Goal: Information Seeking & Learning: Learn about a topic

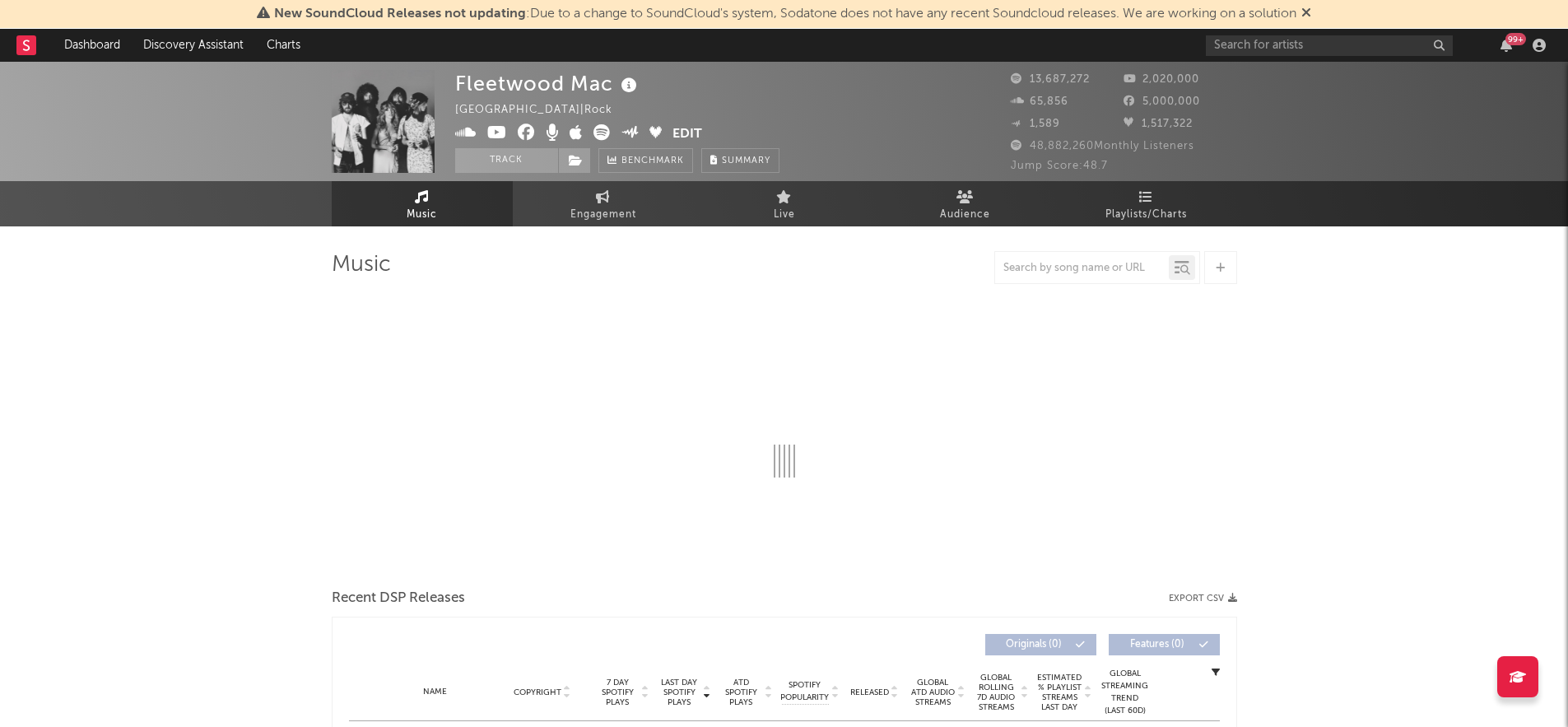
click at [1309, 14] on icon at bounding box center [1307, 12] width 10 height 13
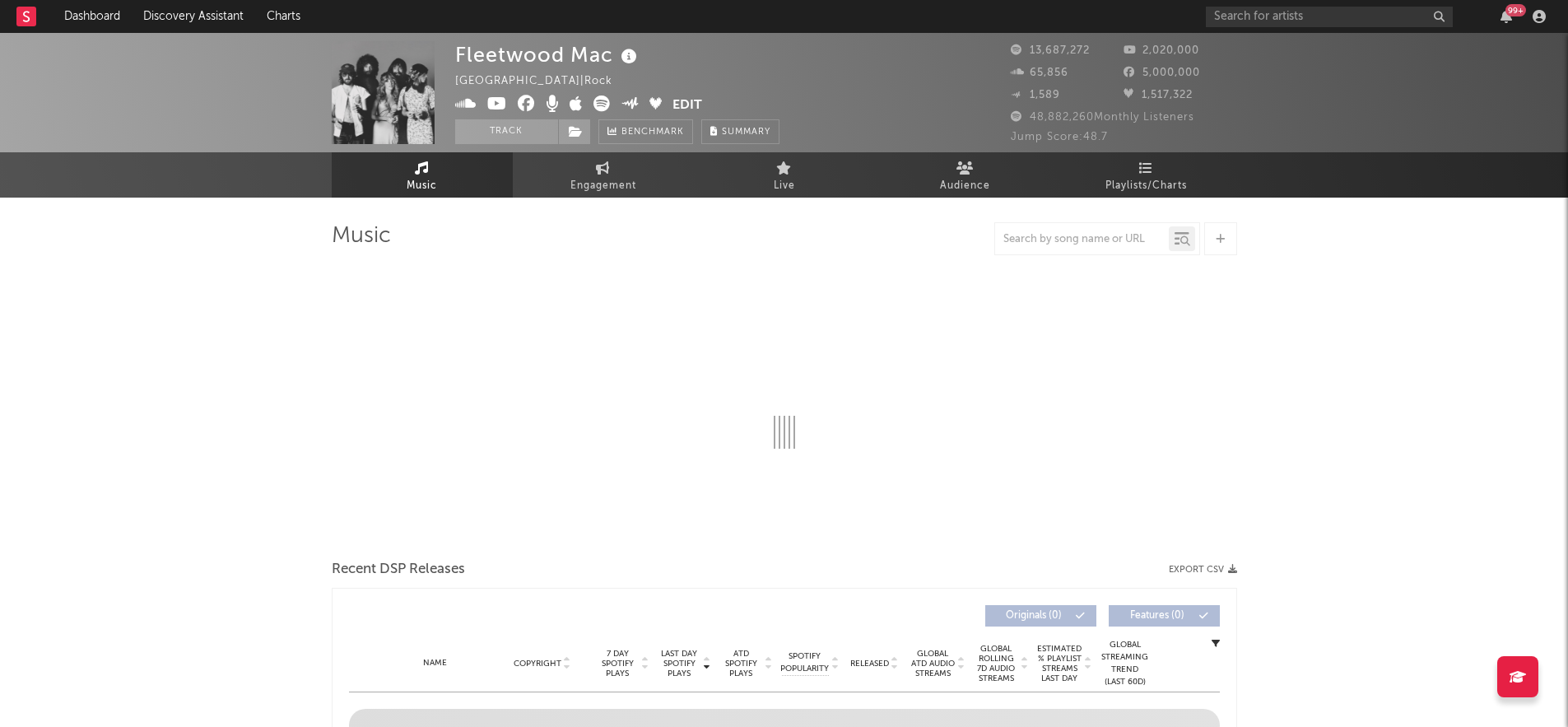
select select "6m"
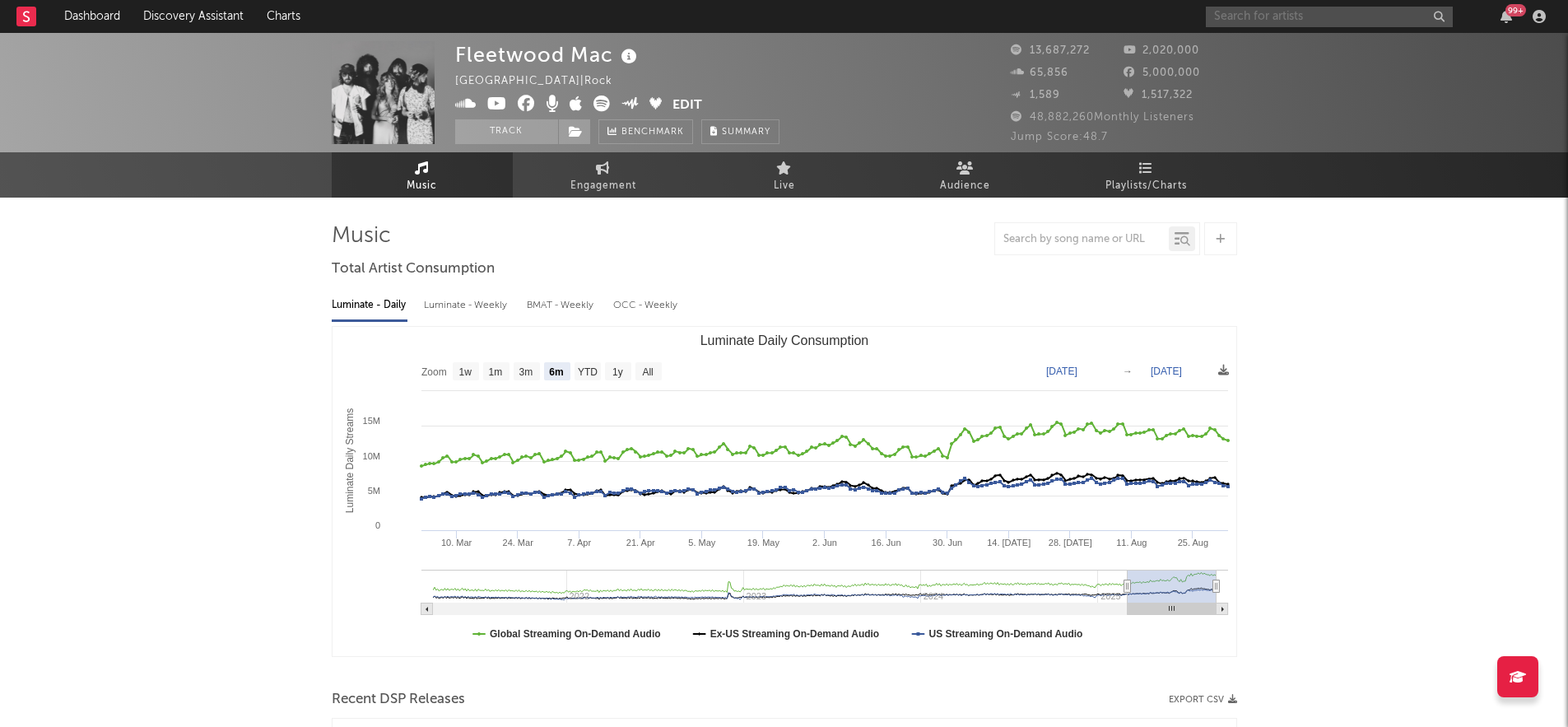
click at [1288, 11] on input "text" at bounding box center [1330, 17] width 247 height 21
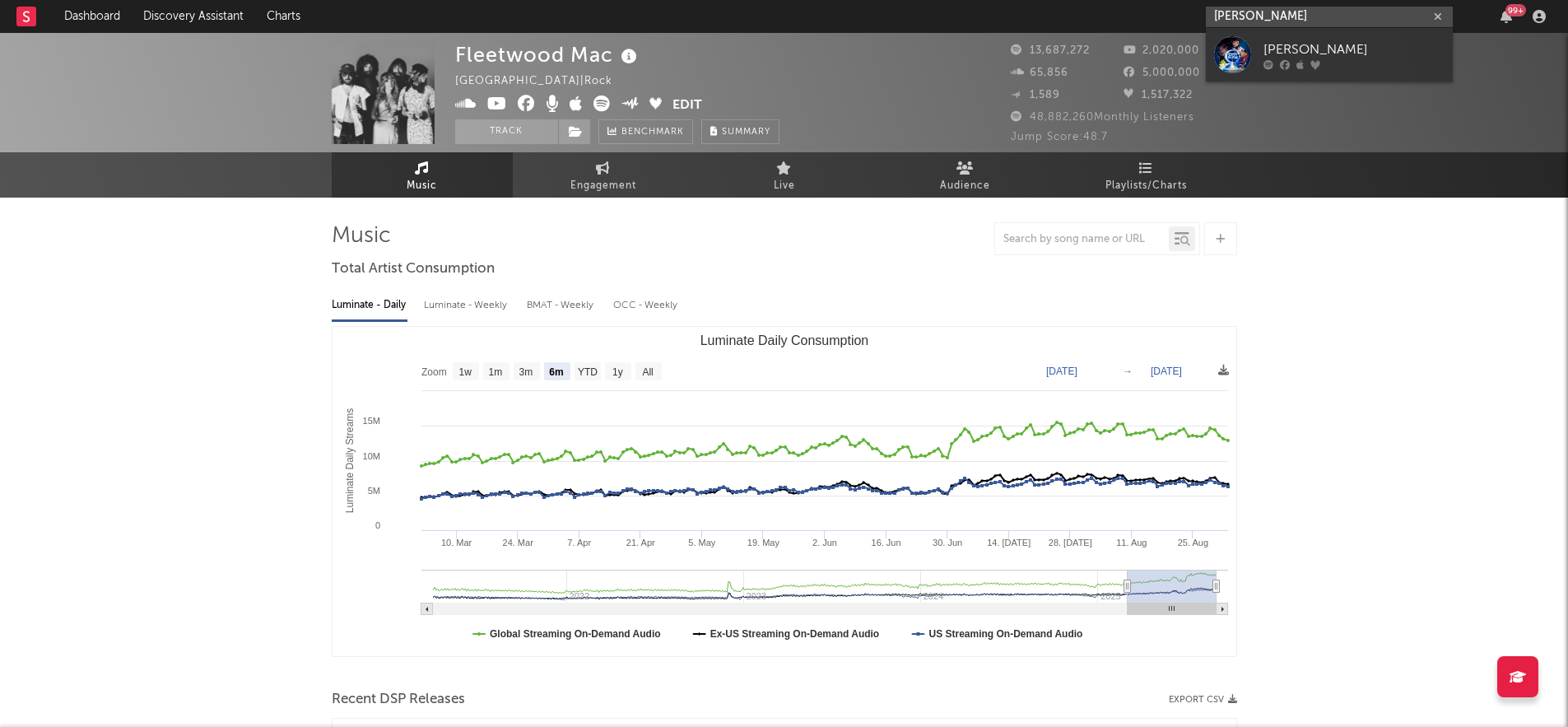
type input "[PERSON_NAME]"
click at [1371, 61] on div at bounding box center [1354, 64] width 181 height 10
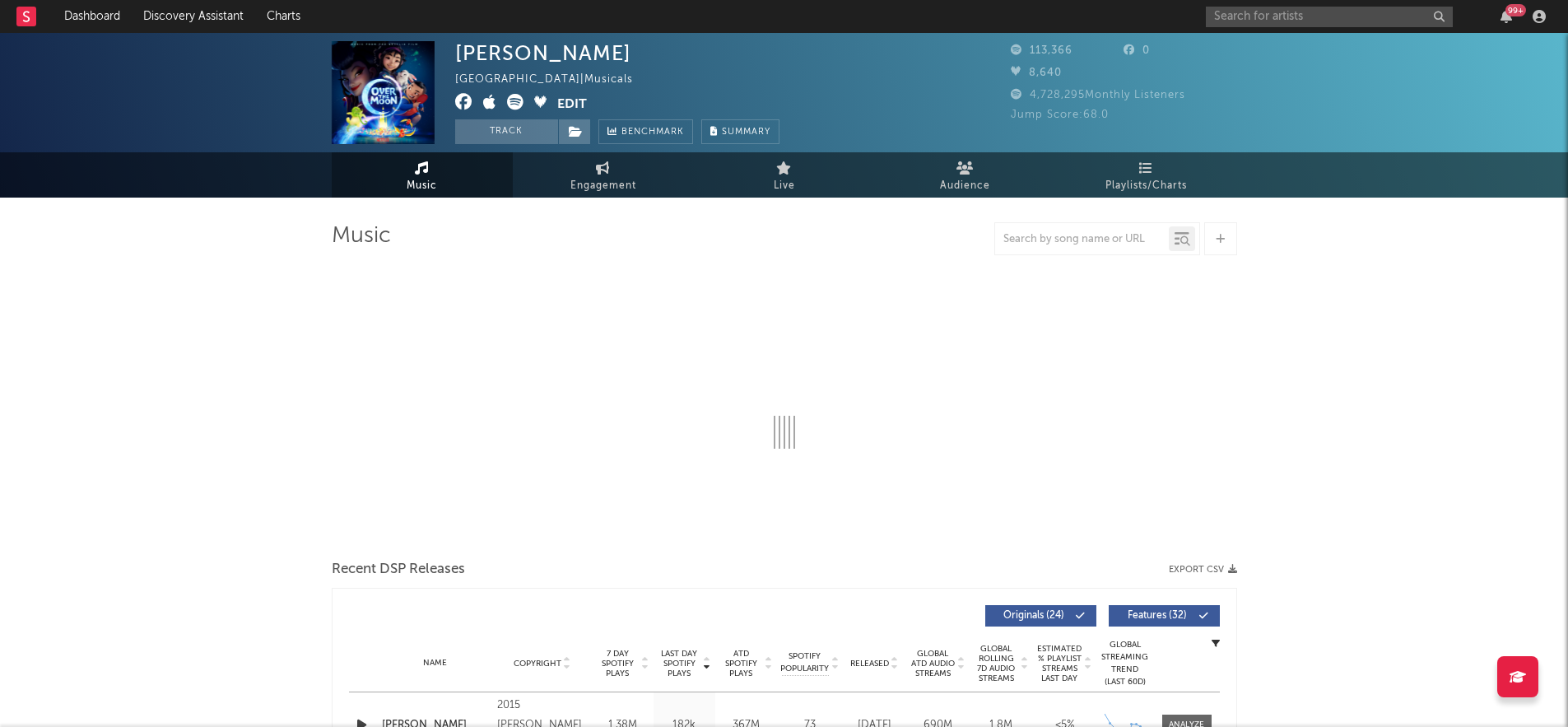
select select "6m"
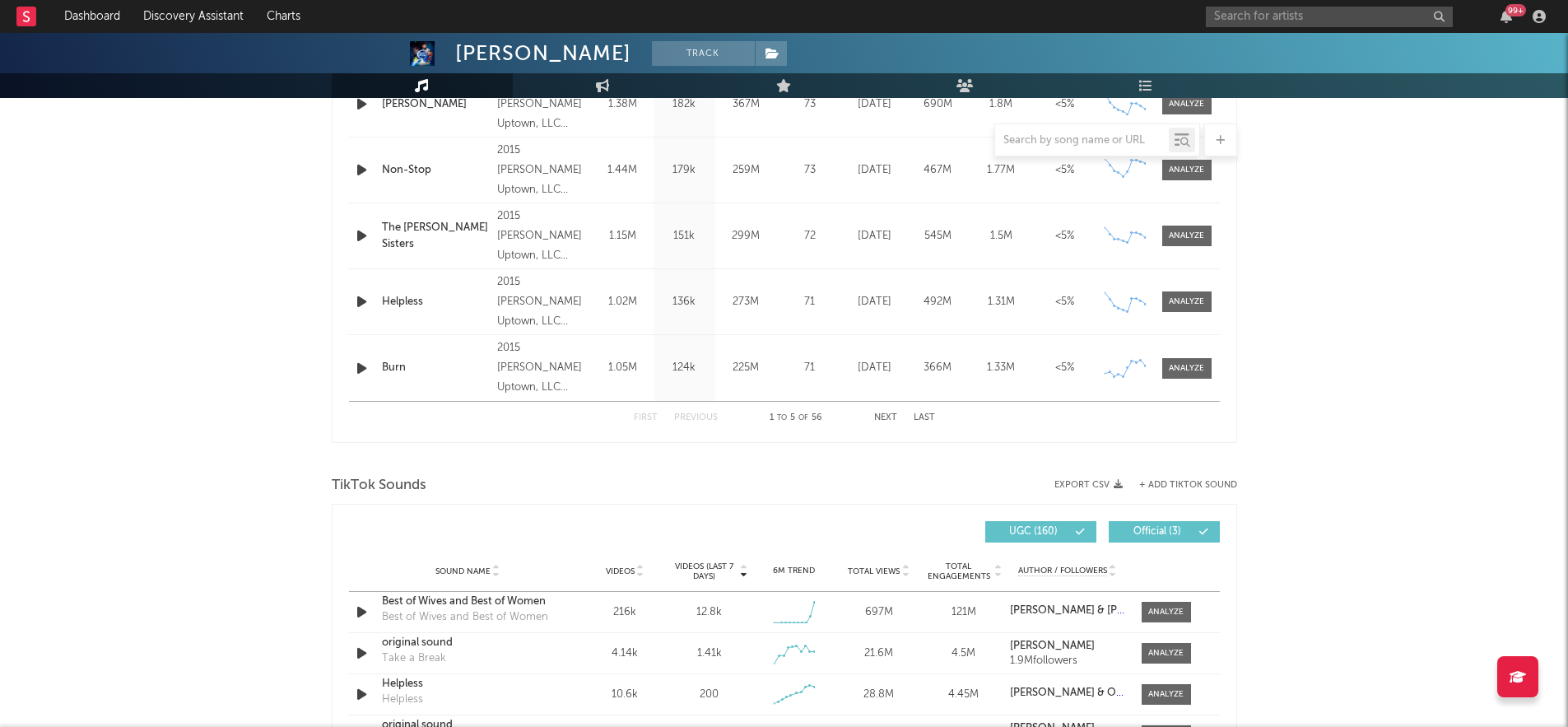
scroll to position [1029, 0]
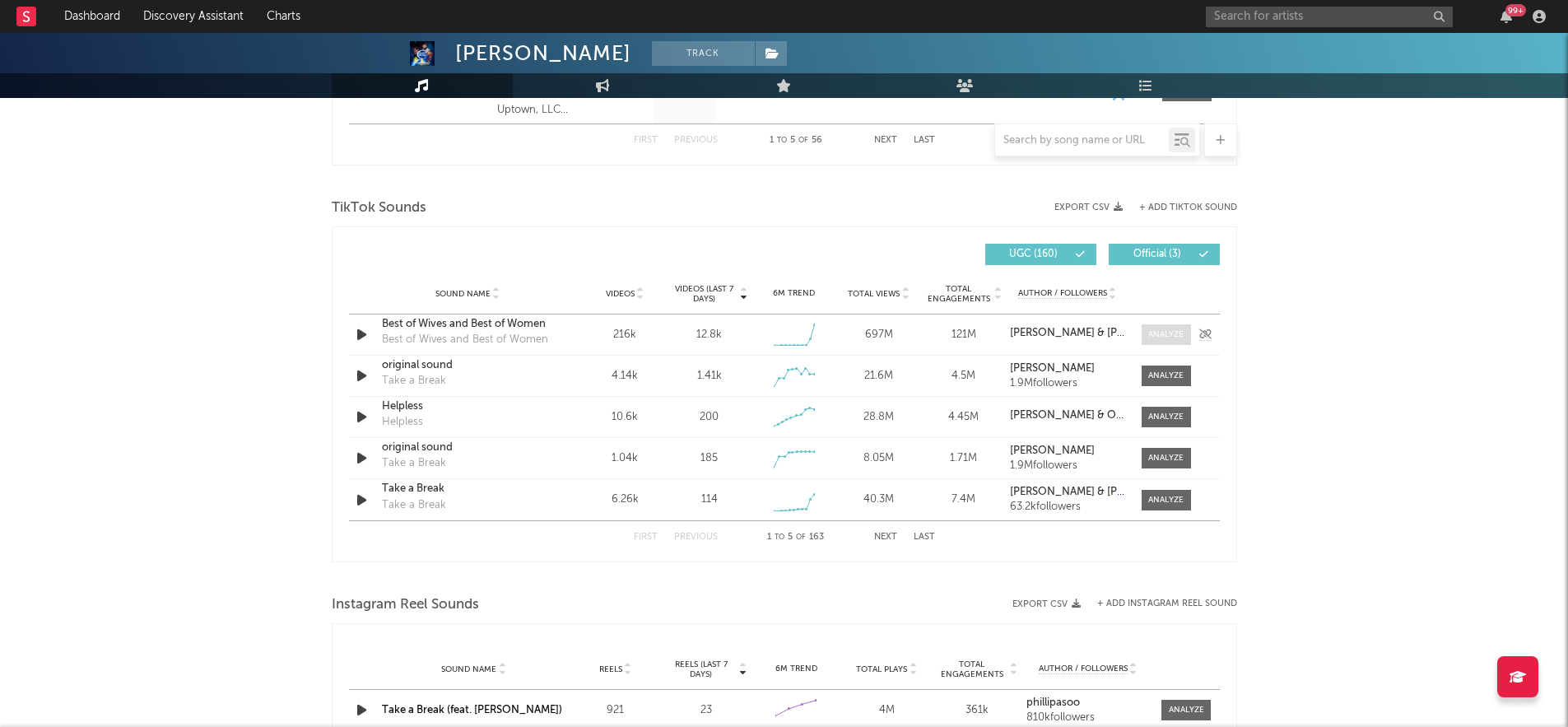
click at [1164, 336] on div at bounding box center [1165, 334] width 35 height 12
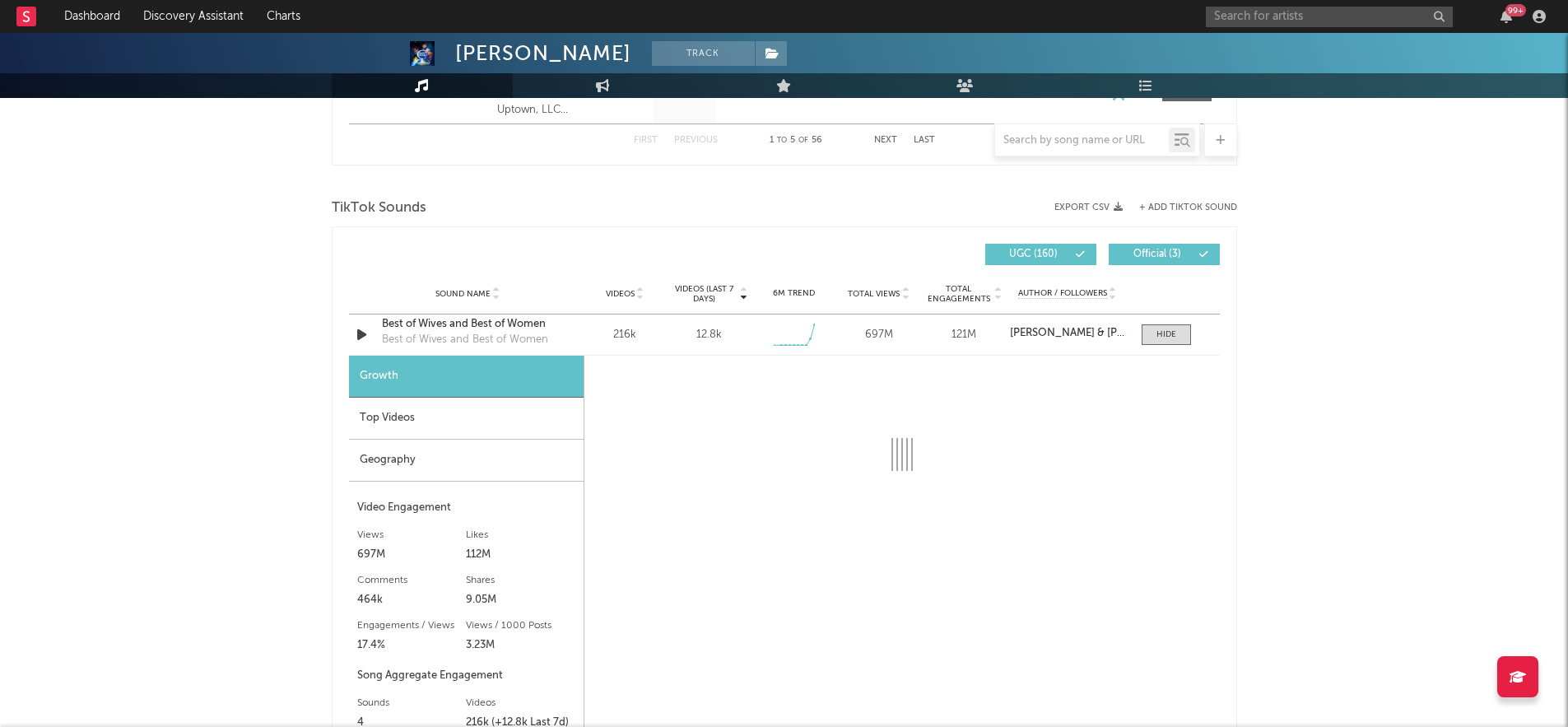
click at [419, 412] on div "Top Videos" at bounding box center [466, 418] width 235 height 42
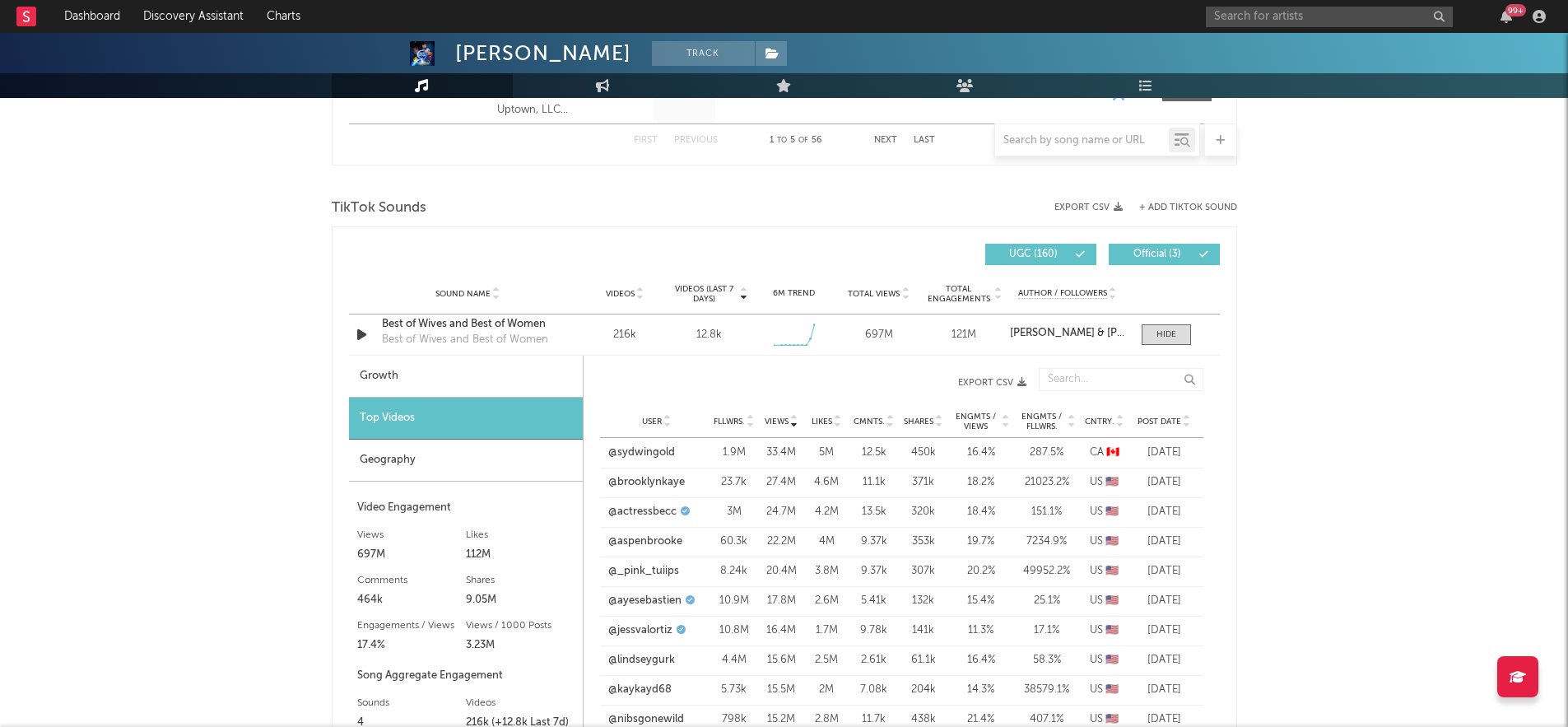
click at [1187, 423] on icon at bounding box center [1188, 425] width 9 height 7
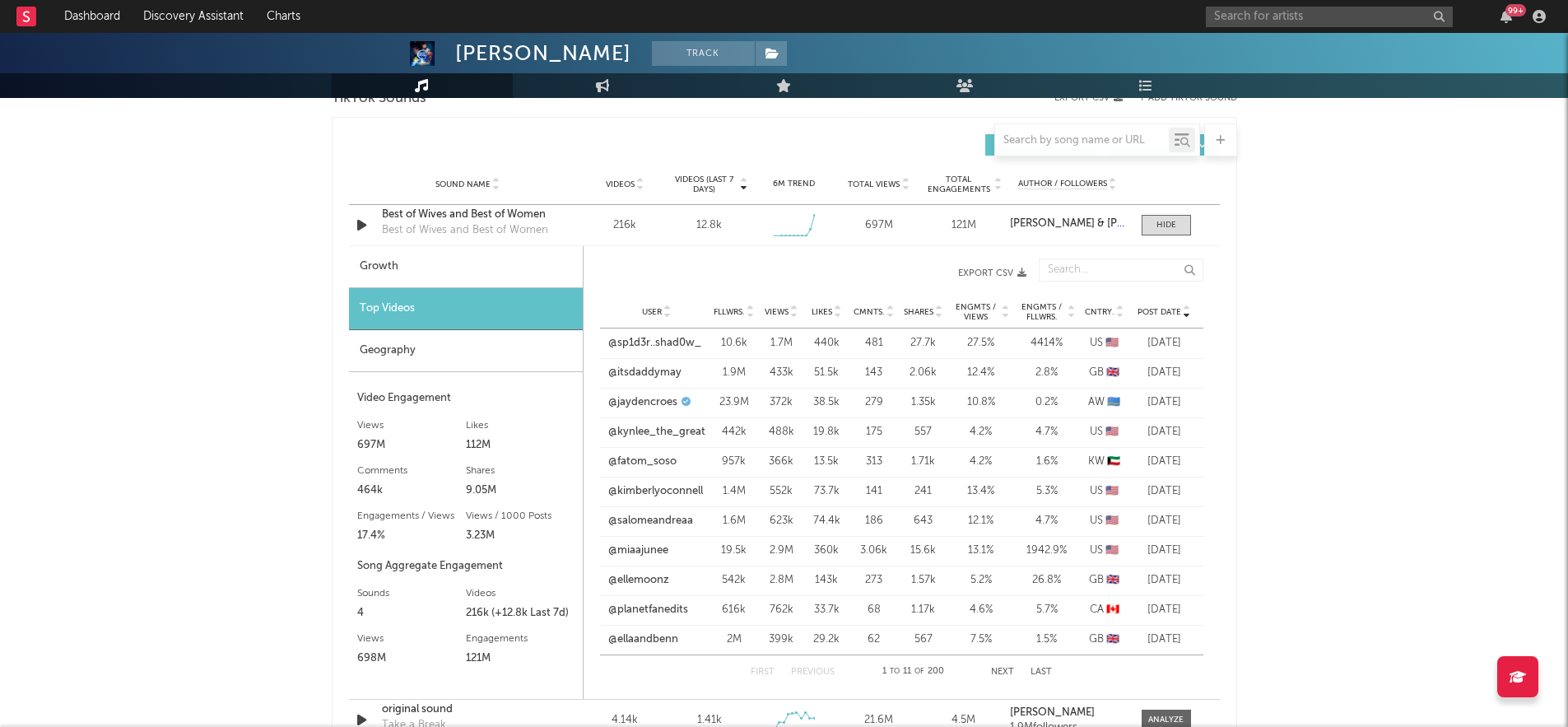
scroll to position [1157, 0]
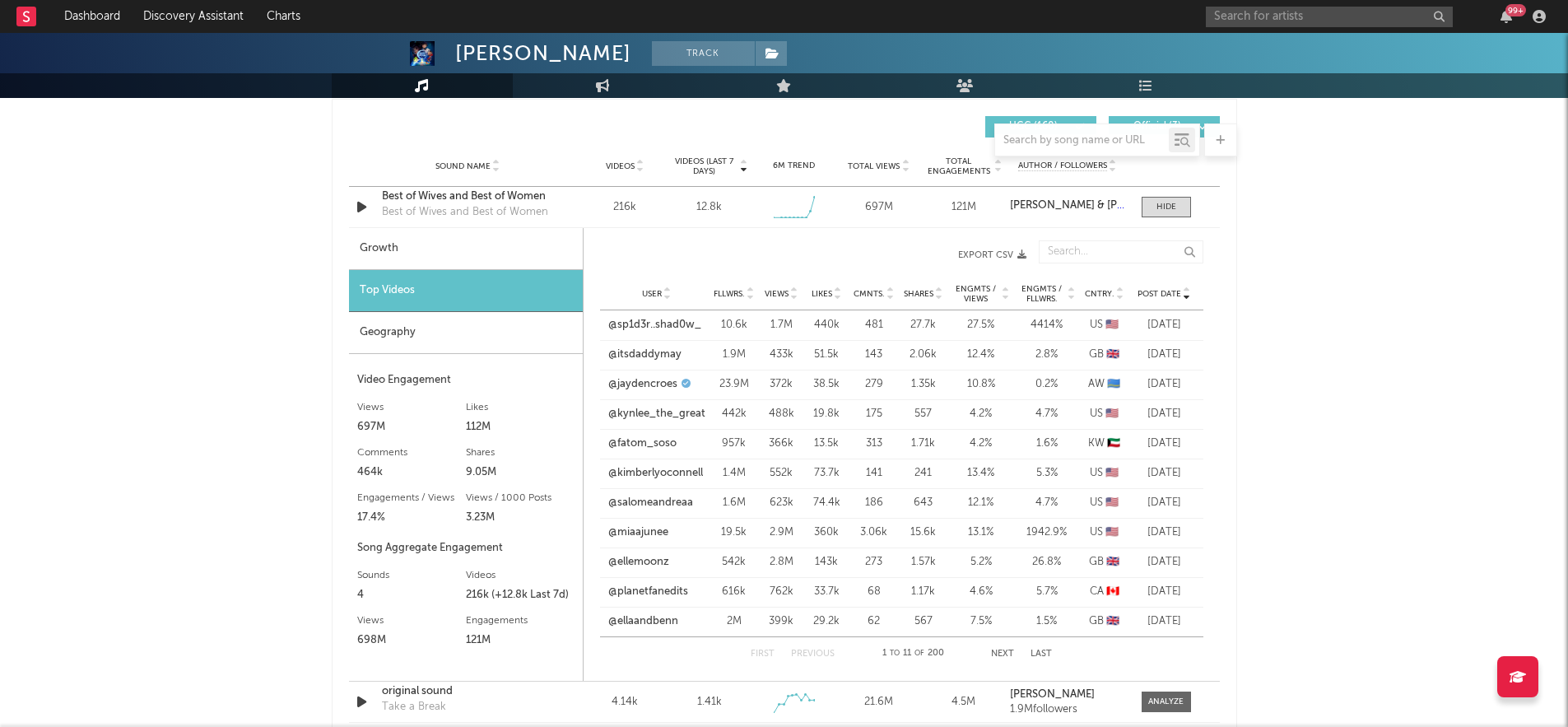
click at [1003, 657] on button "Next" at bounding box center [1002, 654] width 23 height 9
click at [1000, 650] on button "Next" at bounding box center [1002, 654] width 23 height 9
click at [1002, 652] on button "Next" at bounding box center [1002, 654] width 23 height 9
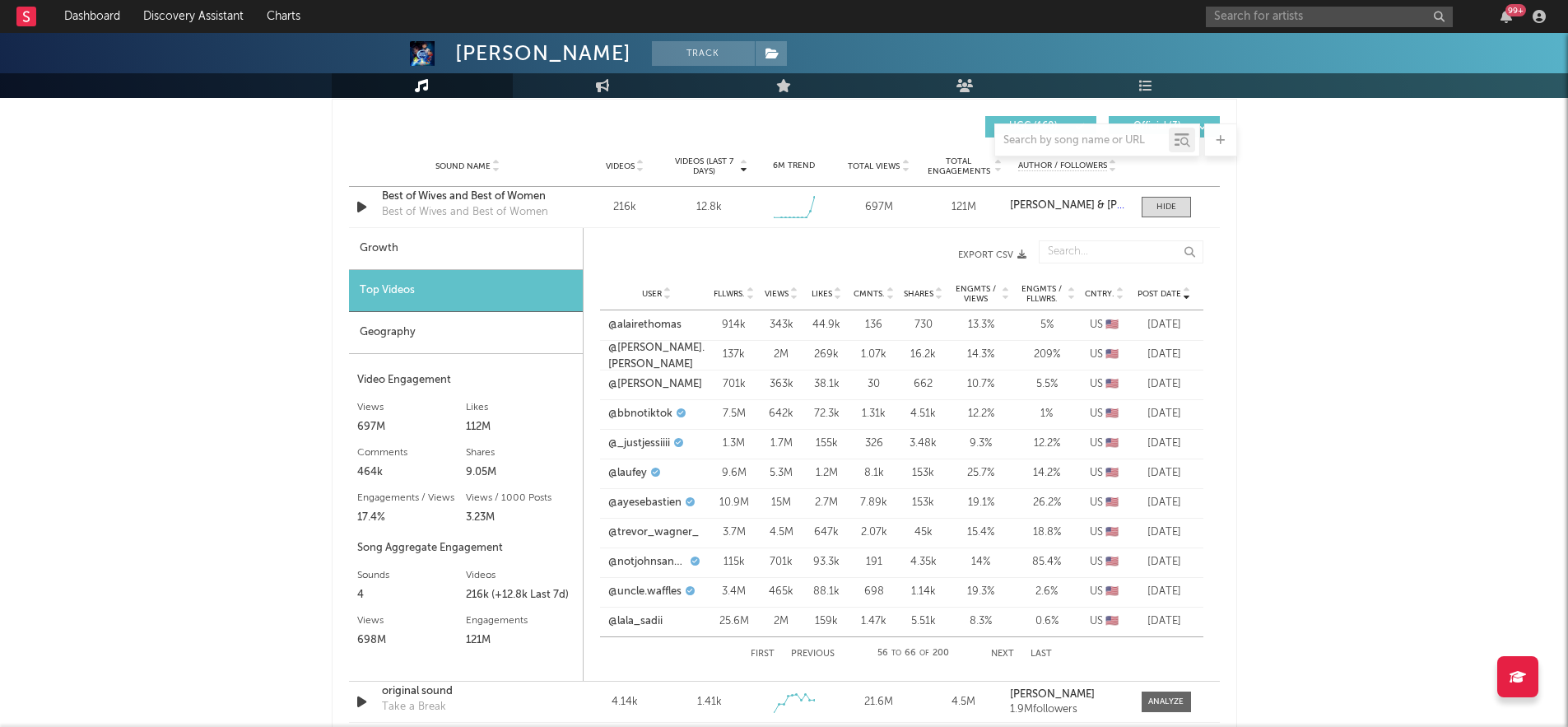
click at [1002, 652] on button "Next" at bounding box center [1002, 654] width 23 height 9
click at [793, 297] on icon at bounding box center [794, 297] width 9 height 7
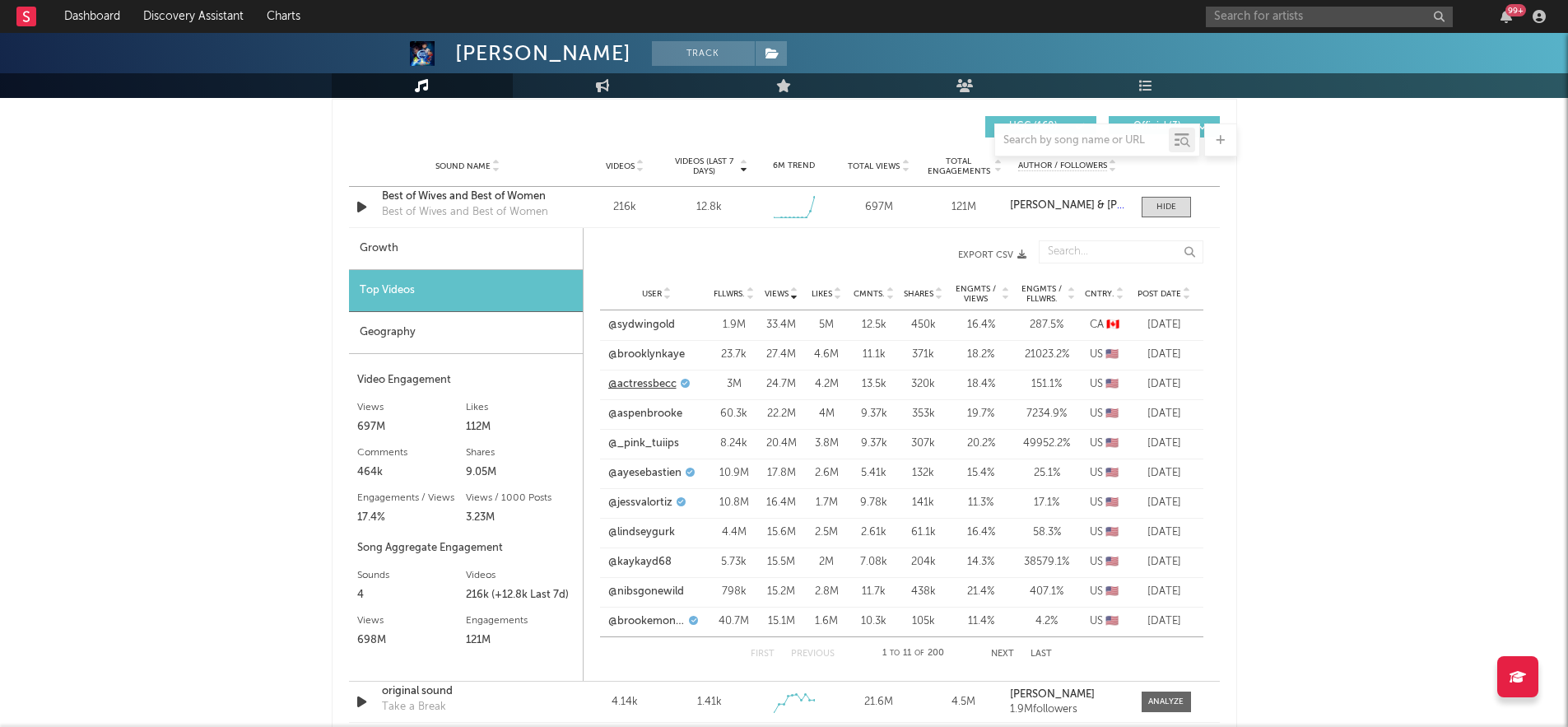
click at [648, 382] on link "@actressbecc" at bounding box center [643, 384] width 69 height 16
click at [631, 620] on link "@brookemonk_" at bounding box center [647, 622] width 77 height 16
click at [657, 320] on link "@sydwingold" at bounding box center [642, 325] width 67 height 16
click at [653, 385] on link "@actressbecc" at bounding box center [643, 384] width 69 height 16
click at [1008, 652] on button "Next" at bounding box center [1002, 654] width 23 height 9
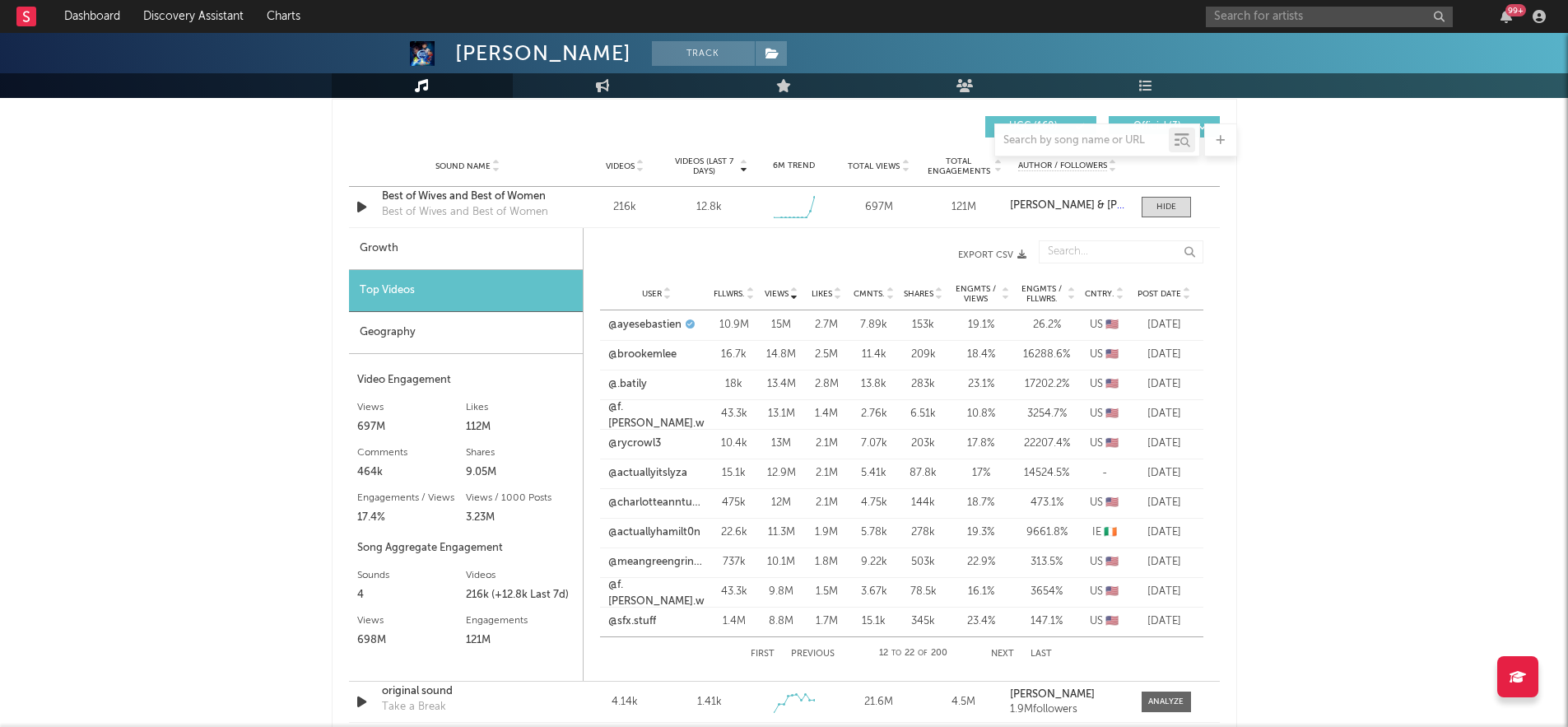
click at [767, 650] on button "First" at bounding box center [763, 654] width 24 height 9
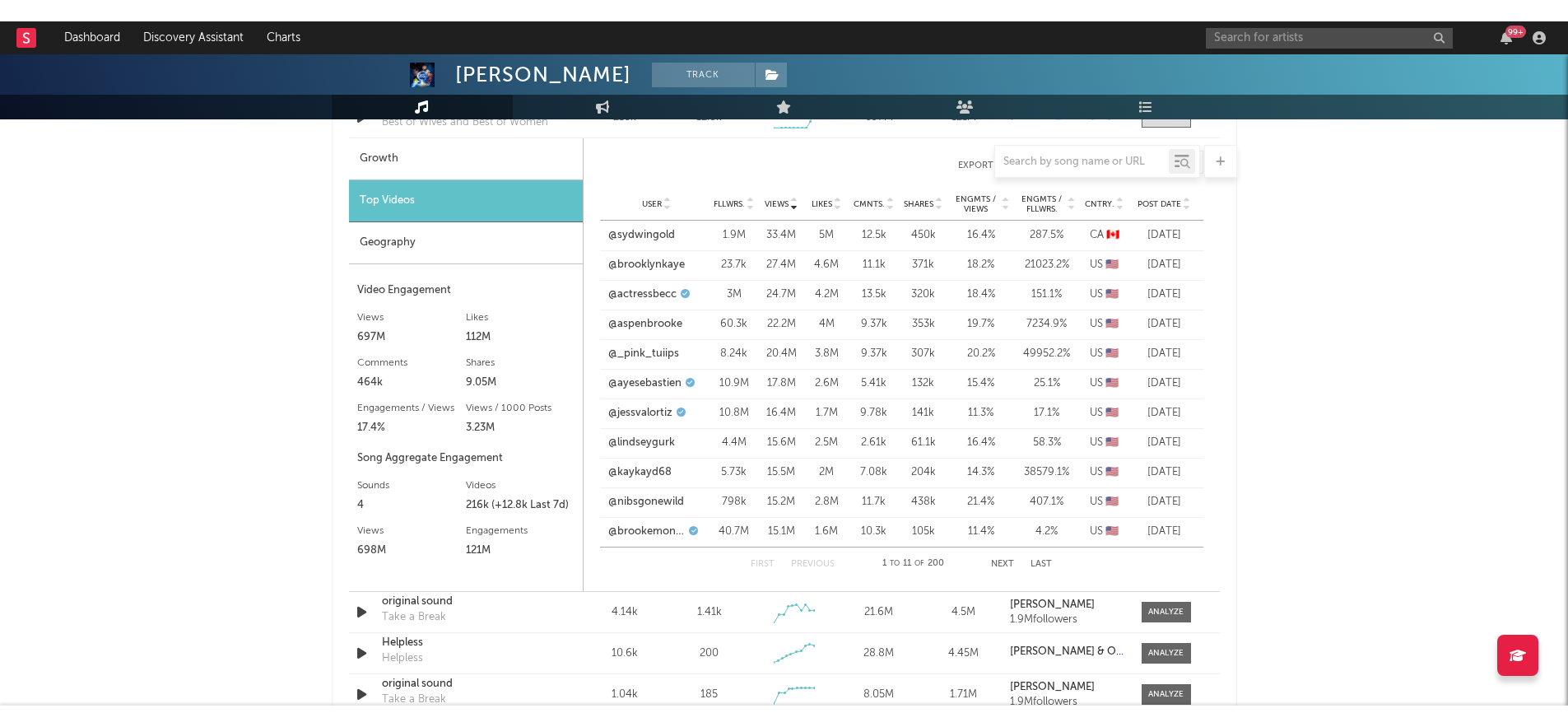
scroll to position [1265, 0]
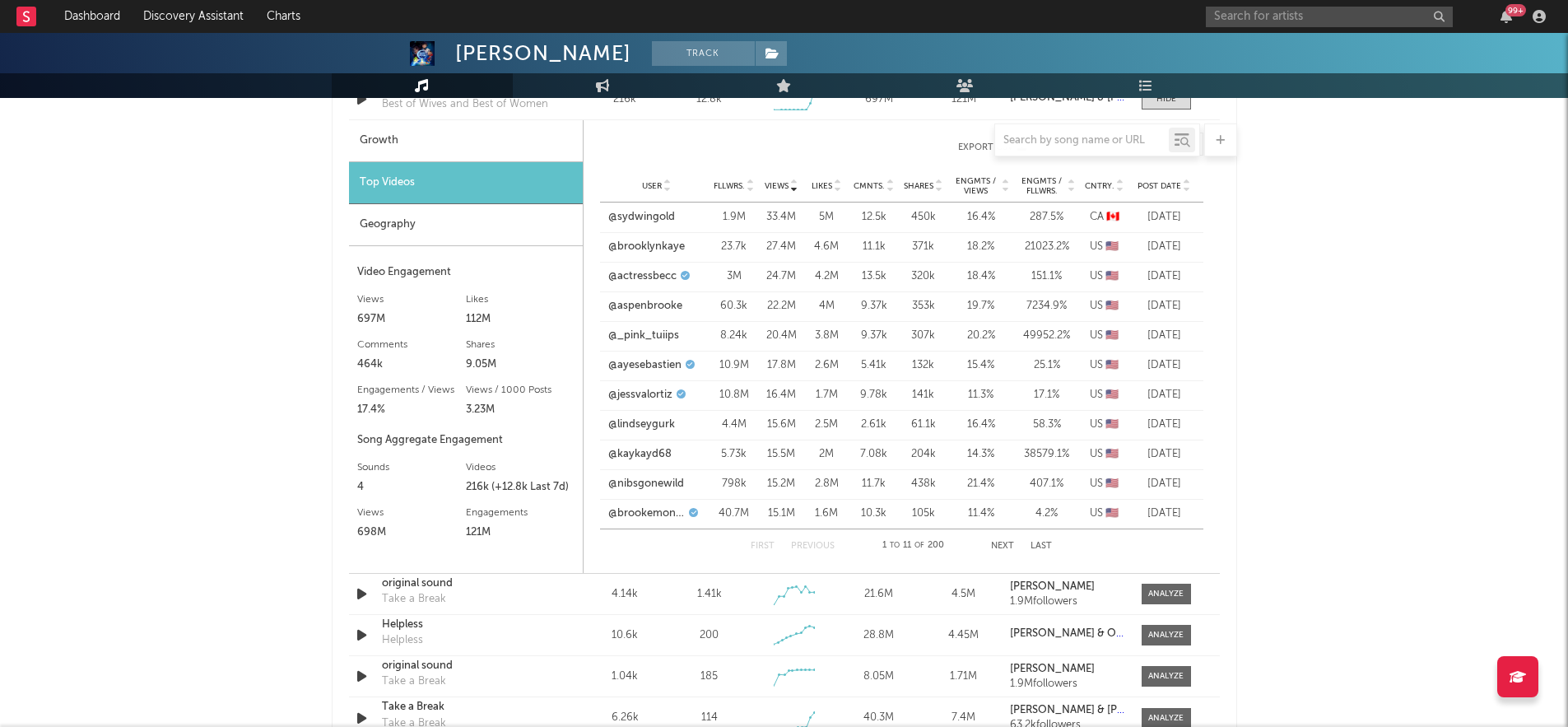
click at [1003, 549] on button "Next" at bounding box center [1002, 546] width 23 height 9
click at [813, 542] on button "Previous" at bounding box center [812, 546] width 44 height 9
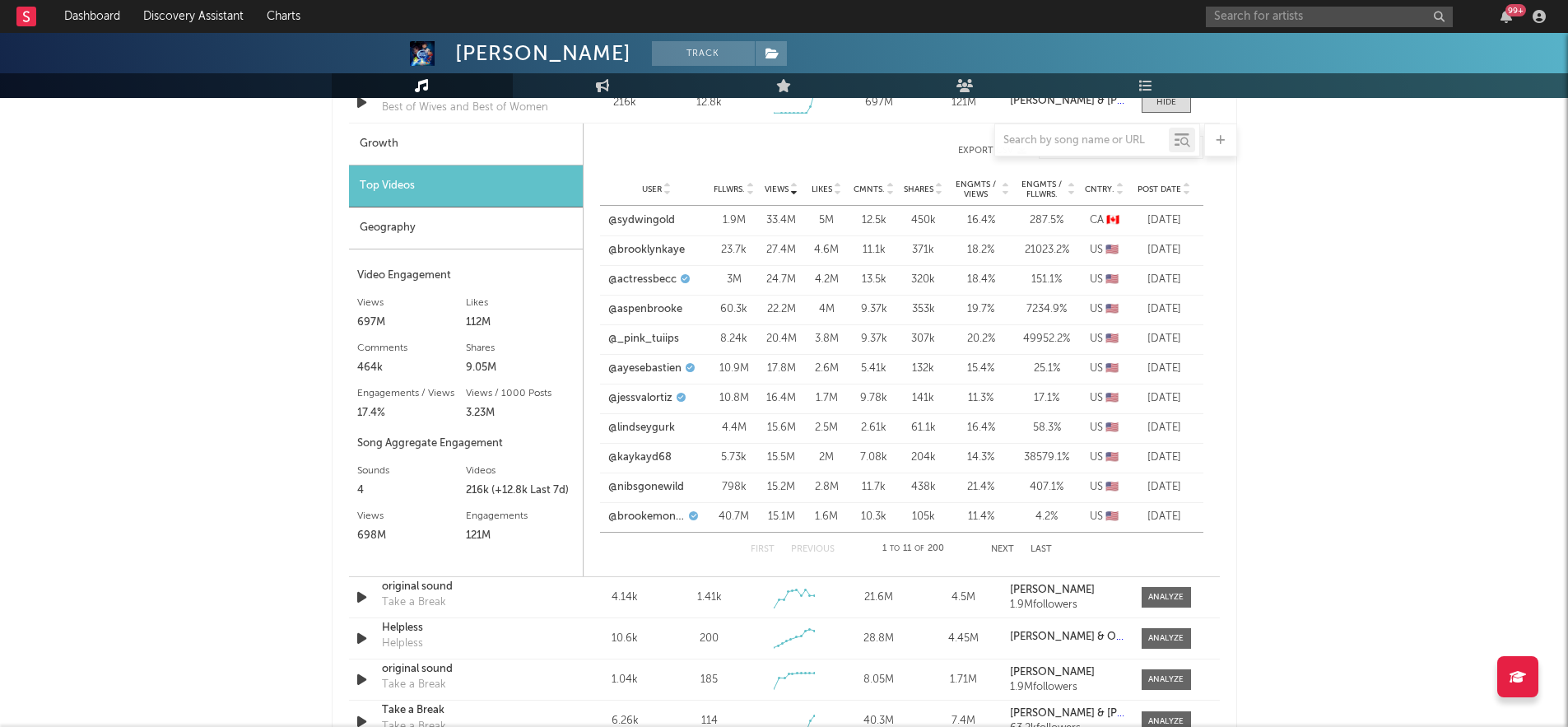
click at [994, 554] on button "Next" at bounding box center [1002, 550] width 23 height 9
